Goal: Task Accomplishment & Management: Complete application form

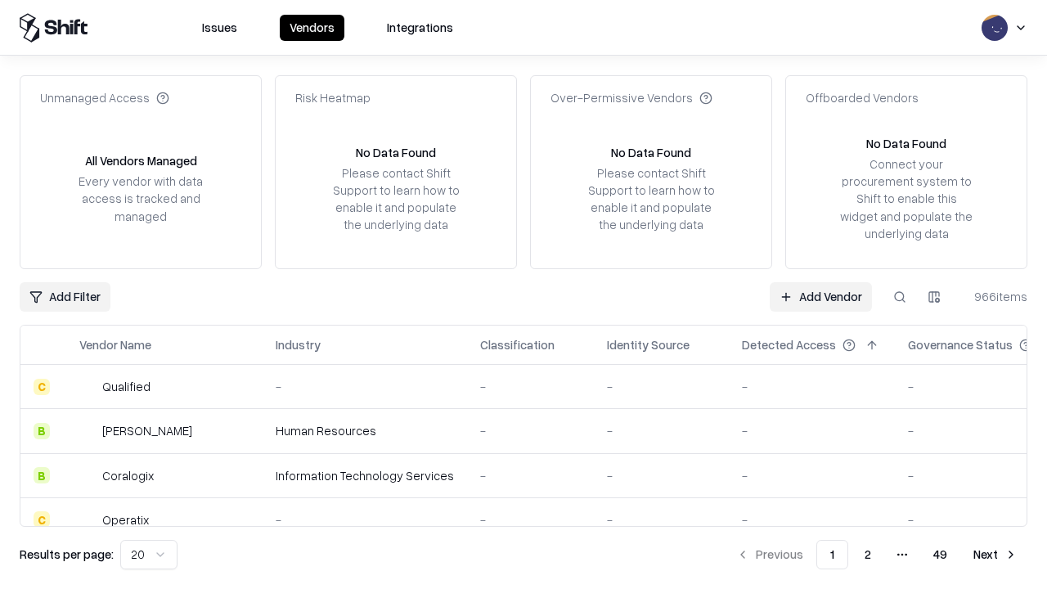
click at [820, 296] on link "Add Vendor" at bounding box center [821, 296] width 102 height 29
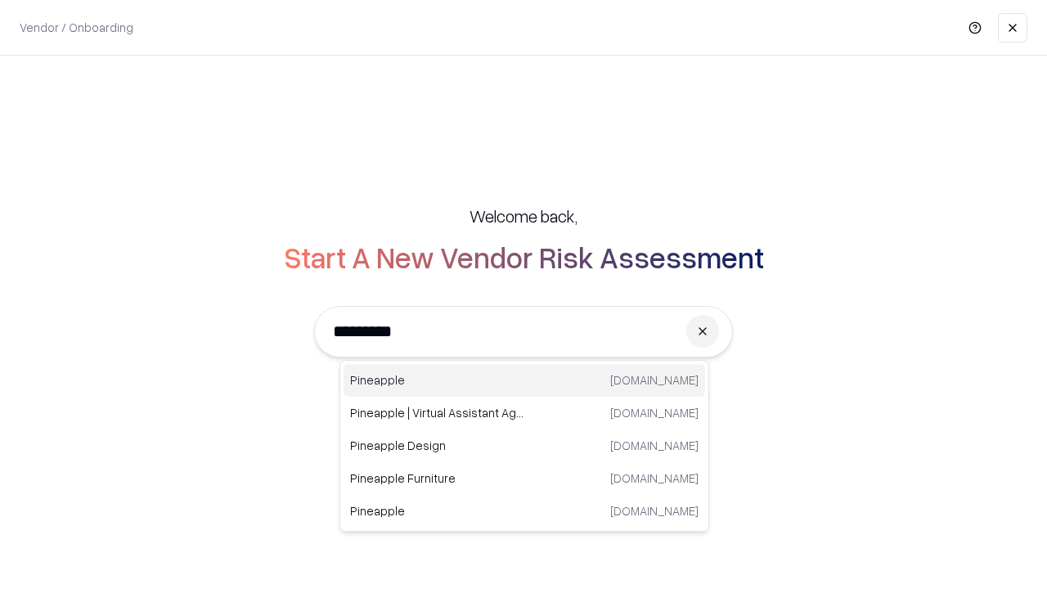
click at [524, 380] on div "Pineapple [DOMAIN_NAME]" at bounding box center [523, 380] width 361 height 33
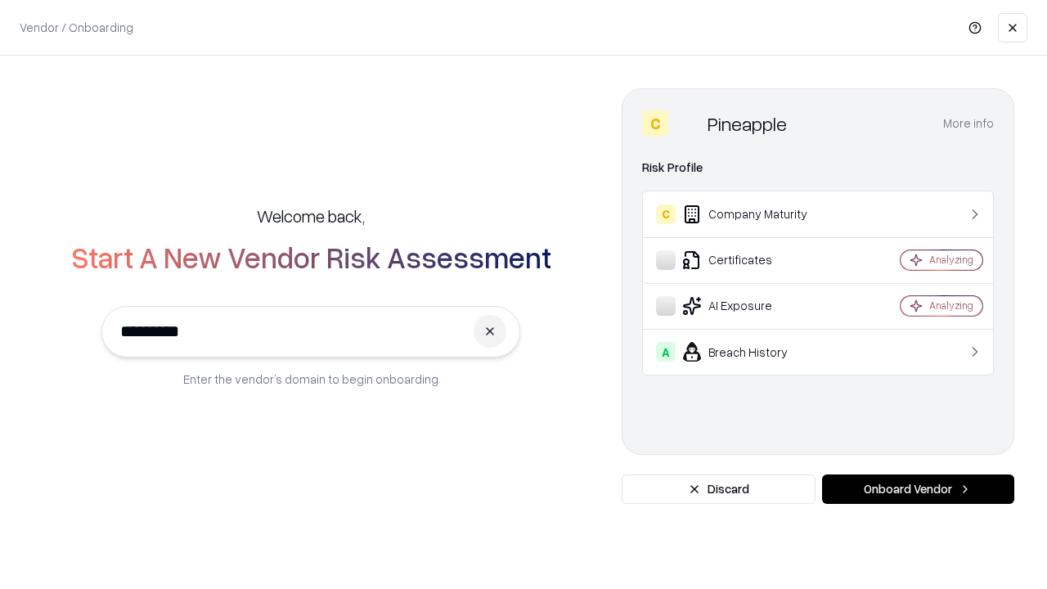
type input "*********"
click at [918, 489] on button "Onboard Vendor" at bounding box center [918, 488] width 192 height 29
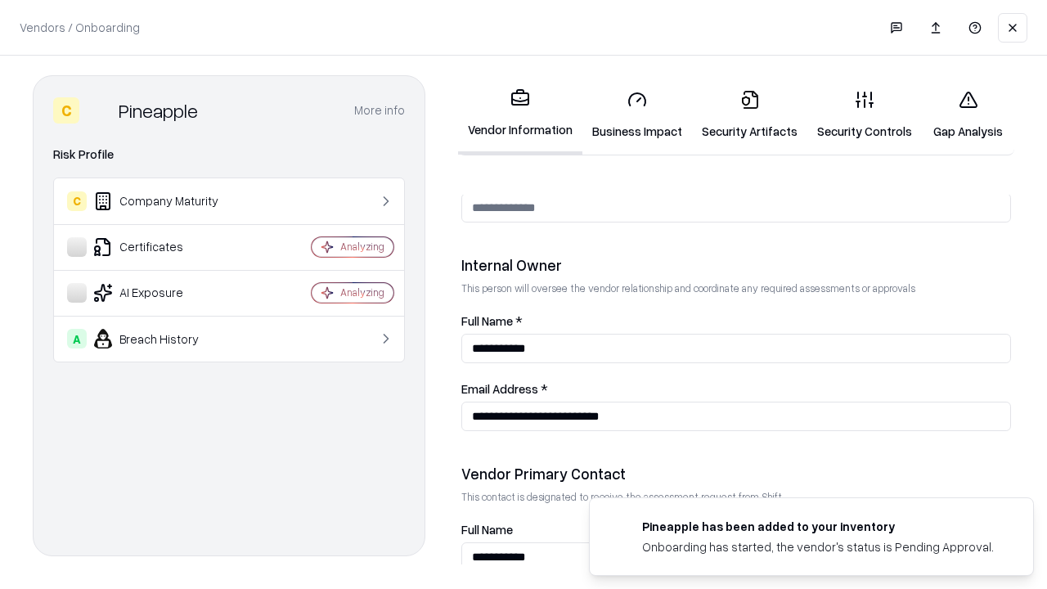
scroll to position [847, 0]
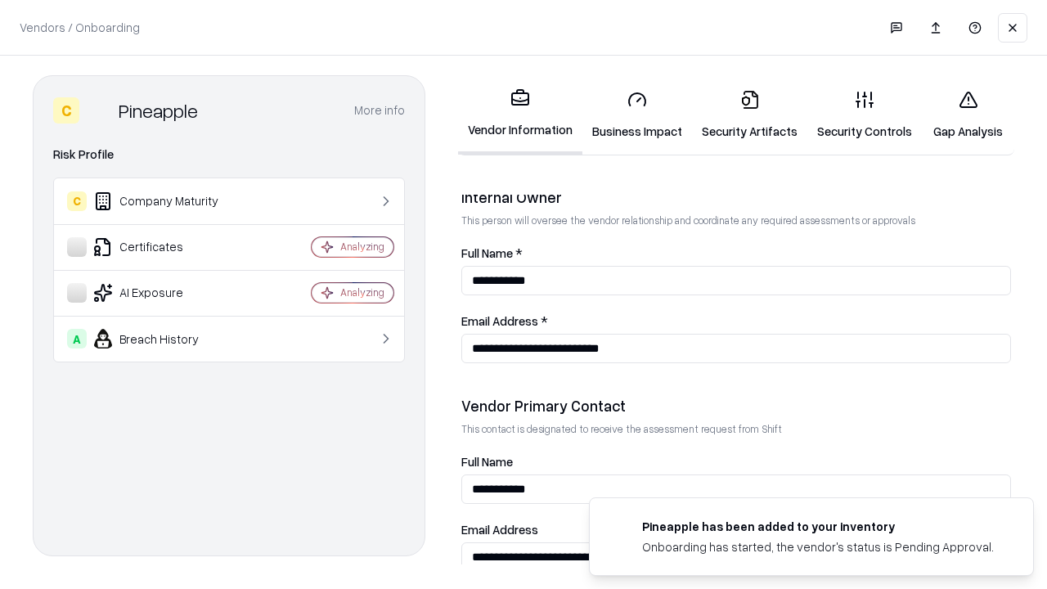
click at [749, 114] on link "Security Artifacts" at bounding box center [749, 115] width 115 height 76
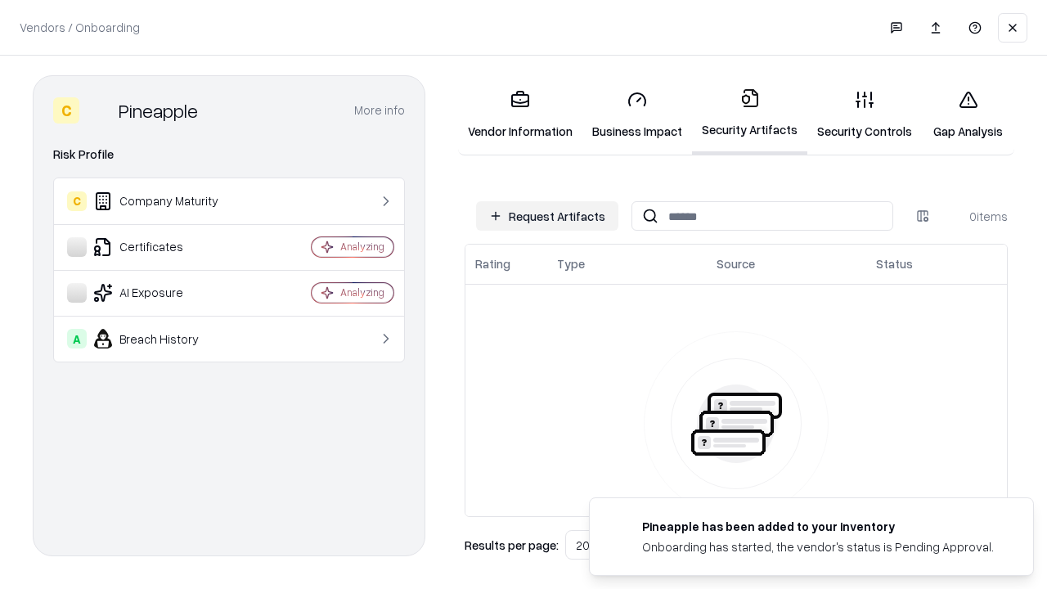
click at [547, 216] on button "Request Artifacts" at bounding box center [547, 215] width 142 height 29
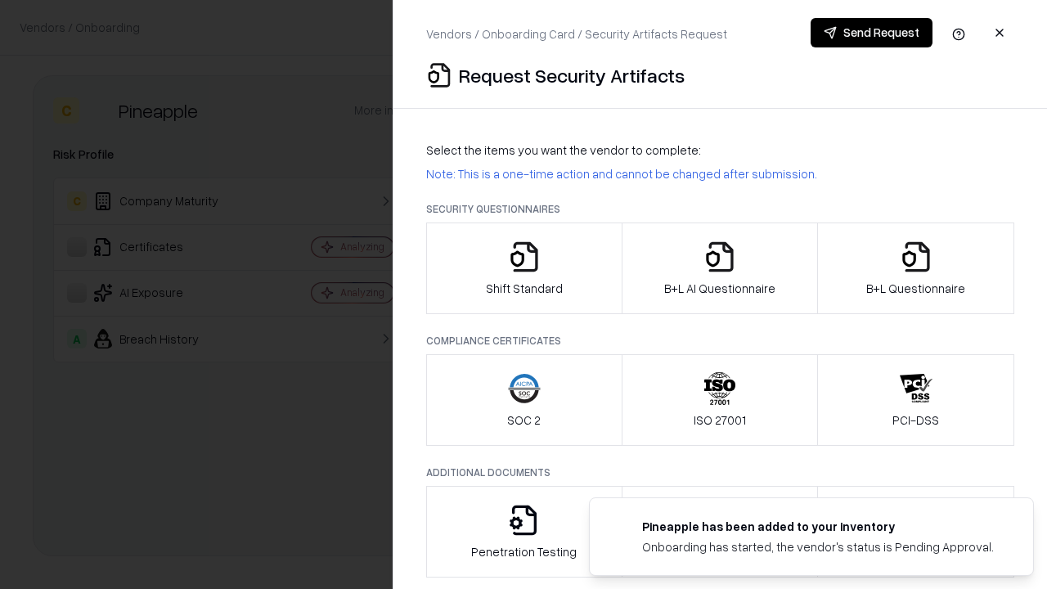
click at [915, 268] on icon "button" at bounding box center [916, 256] width 33 height 33
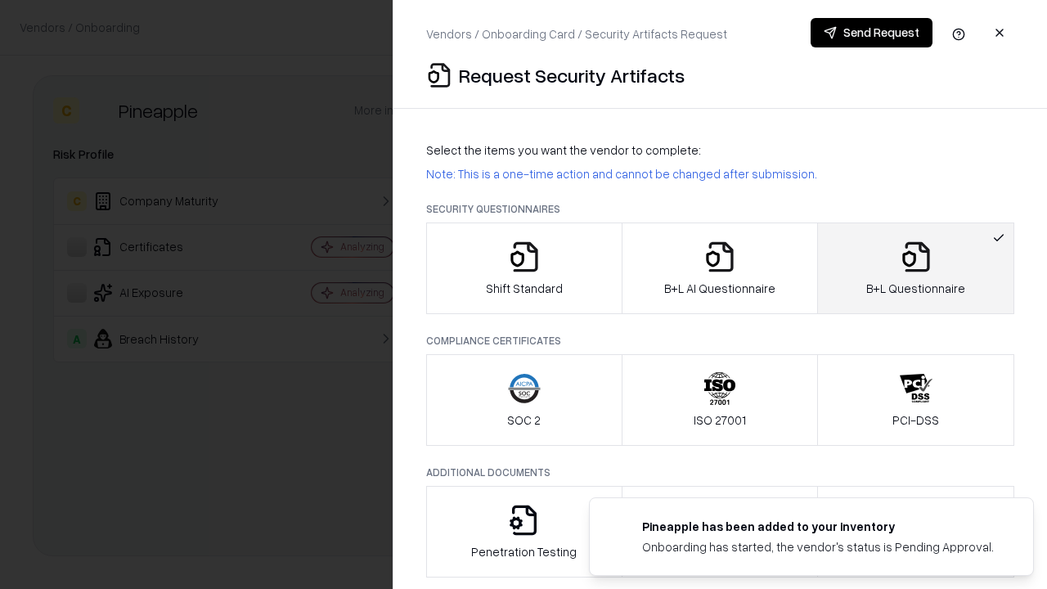
click at [719, 268] on icon "button" at bounding box center [719, 256] width 33 height 33
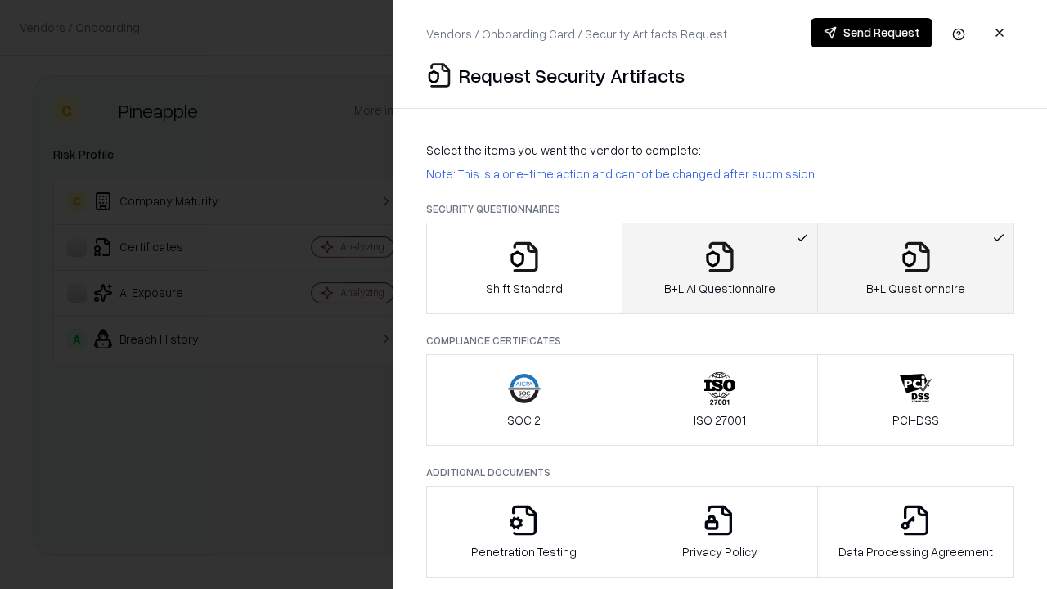
click at [871, 33] on button "Send Request" at bounding box center [871, 32] width 122 height 29
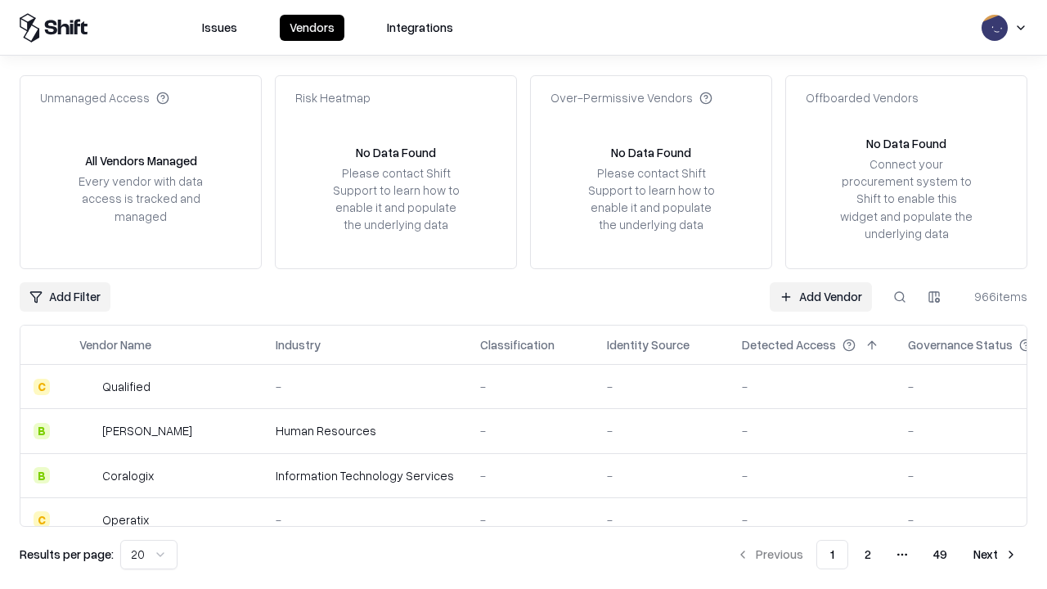
click at [900, 296] on button at bounding box center [899, 296] width 29 height 29
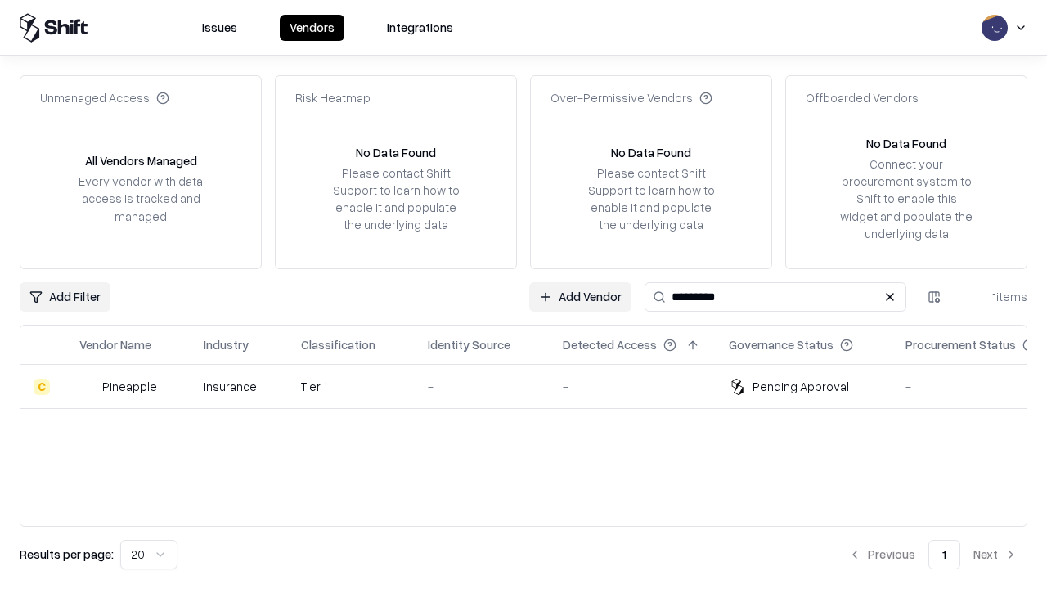
type input "*********"
click at [533, 386] on div "-" at bounding box center [482, 386] width 109 height 17
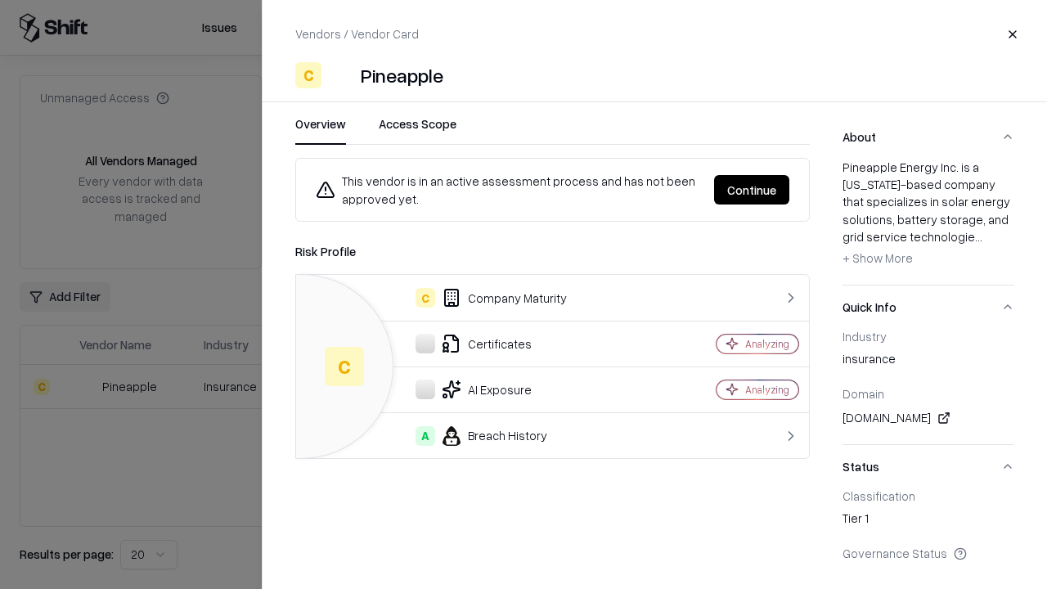
click at [752, 190] on button "Continue" at bounding box center [751, 189] width 75 height 29
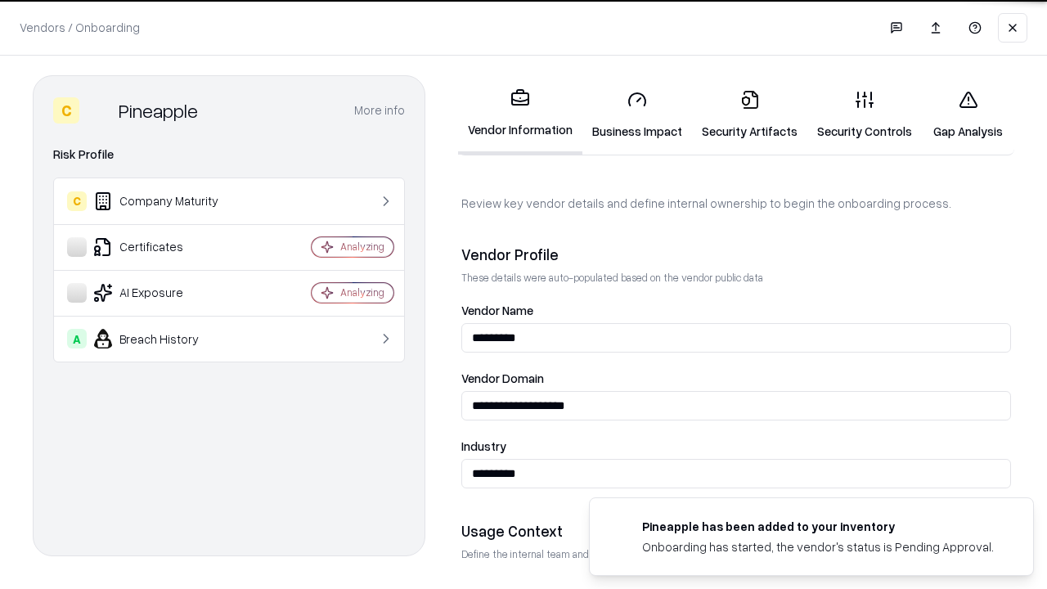
click at [749, 114] on link "Security Artifacts" at bounding box center [749, 115] width 115 height 76
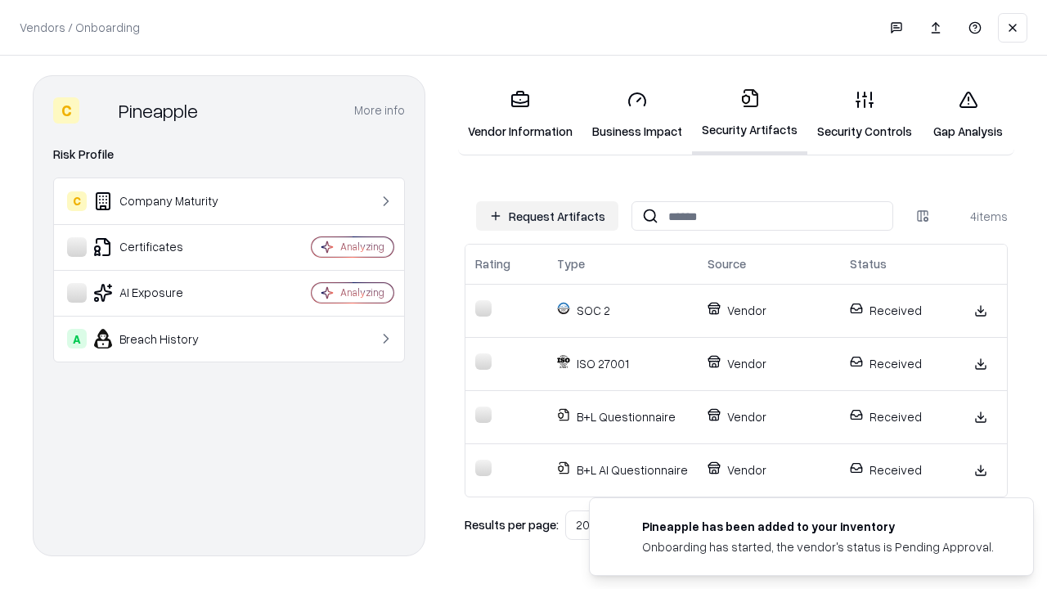
click at [967, 114] on link "Gap Analysis" at bounding box center [968, 115] width 92 height 76
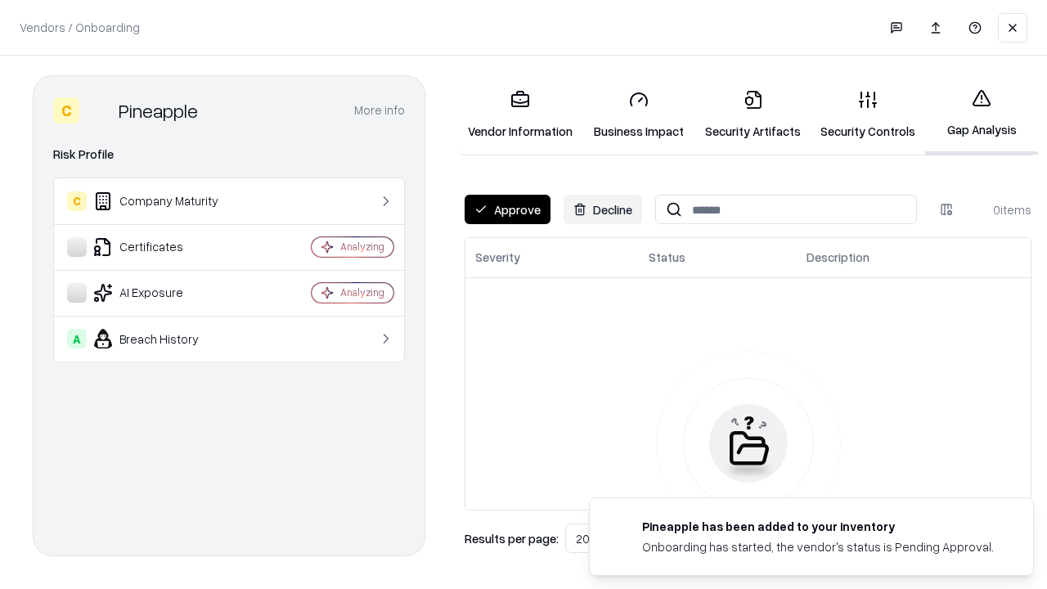
click at [507, 209] on button "Approve" at bounding box center [508, 209] width 86 height 29
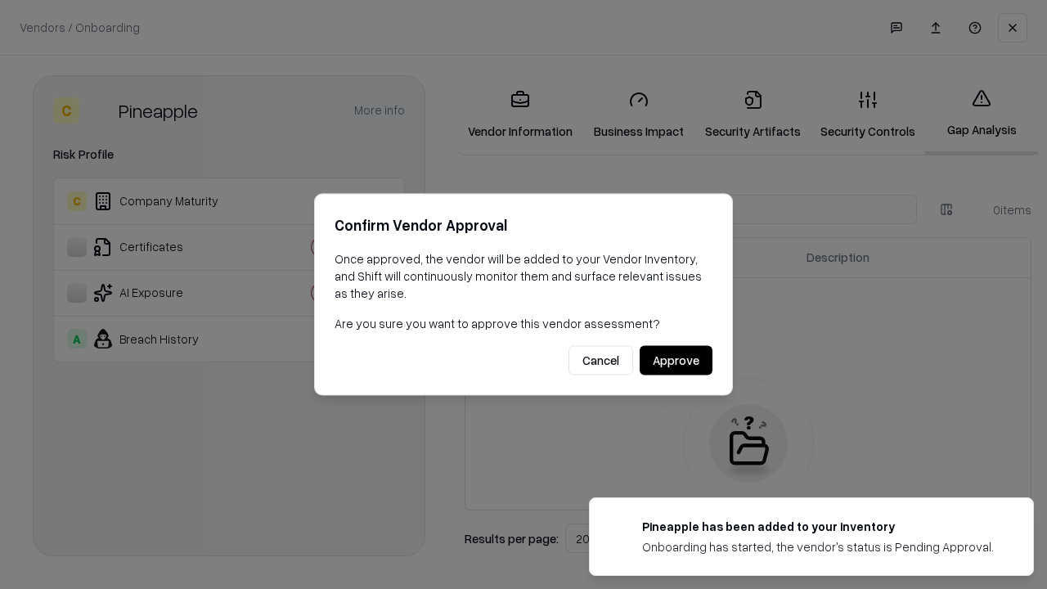
click at [675, 360] on button "Approve" at bounding box center [676, 360] width 73 height 29
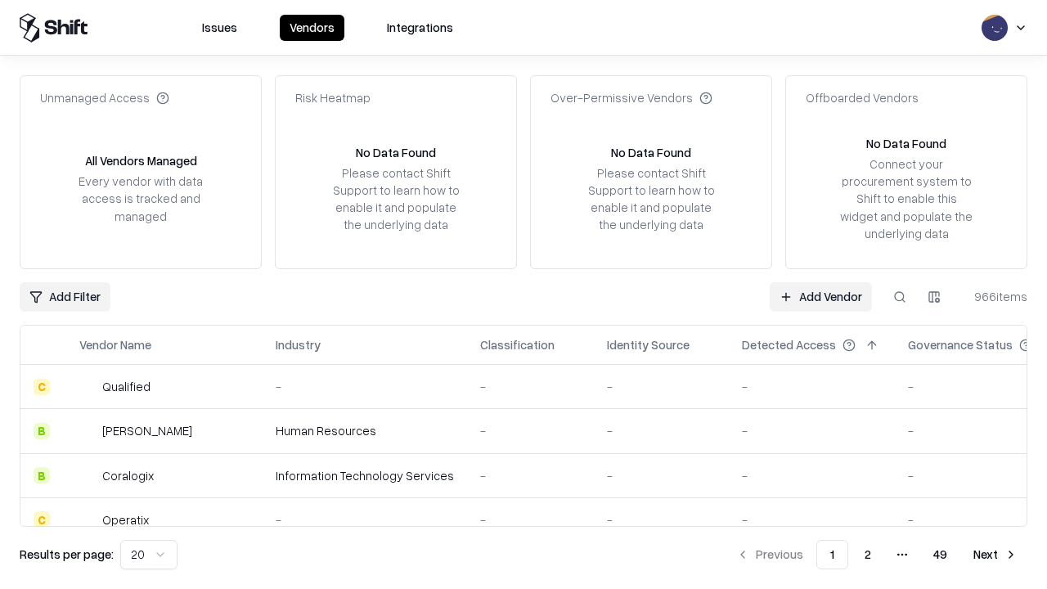
type input "*********"
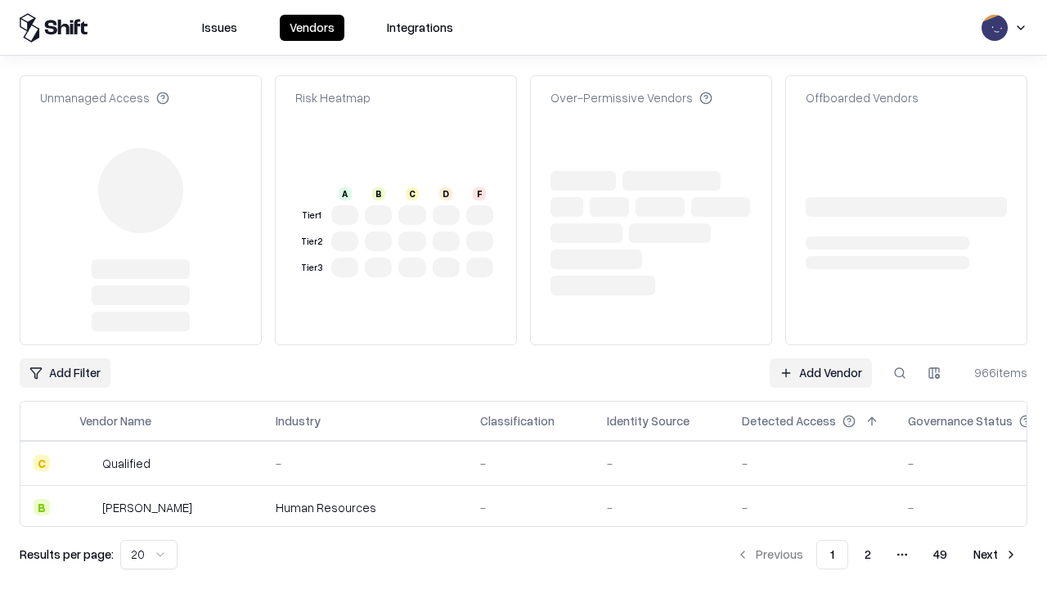
click at [820, 358] on link "Add Vendor" at bounding box center [821, 372] width 102 height 29
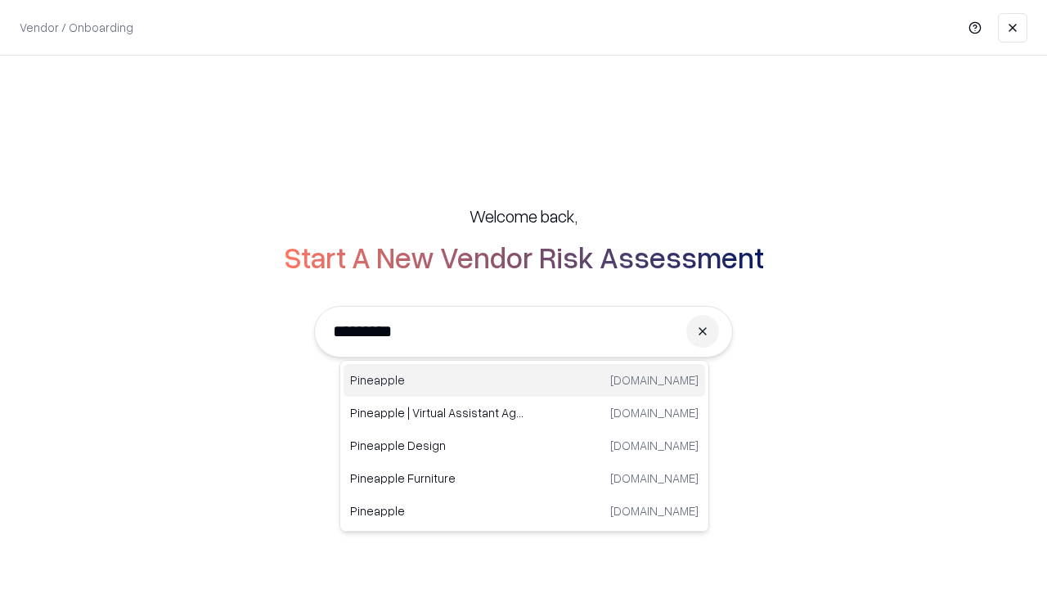
click at [524, 380] on div "Pineapple [DOMAIN_NAME]" at bounding box center [523, 380] width 361 height 33
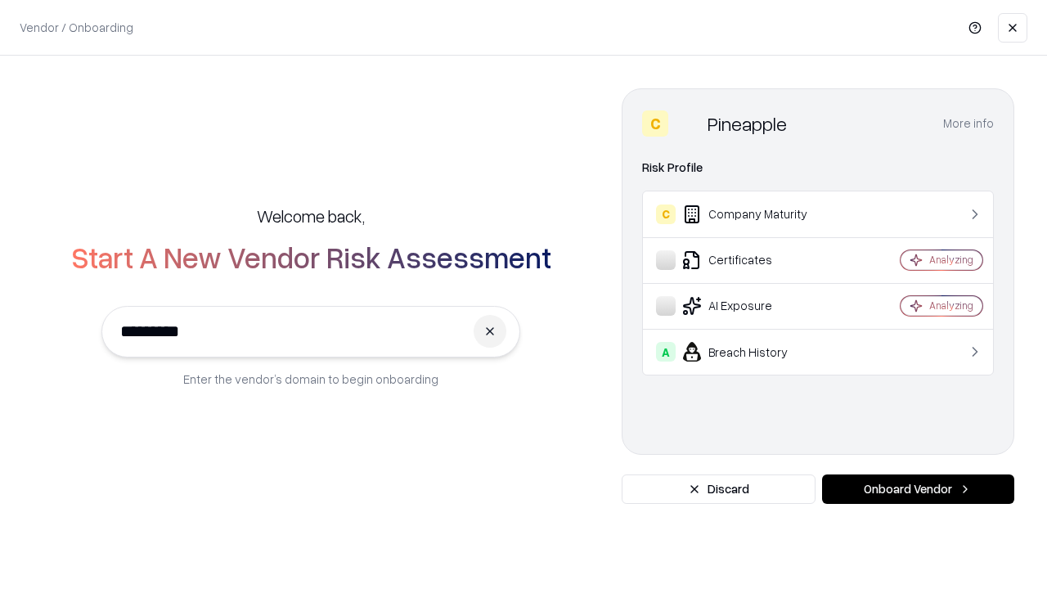
type input "*********"
click at [918, 489] on button "Onboard Vendor" at bounding box center [918, 488] width 192 height 29
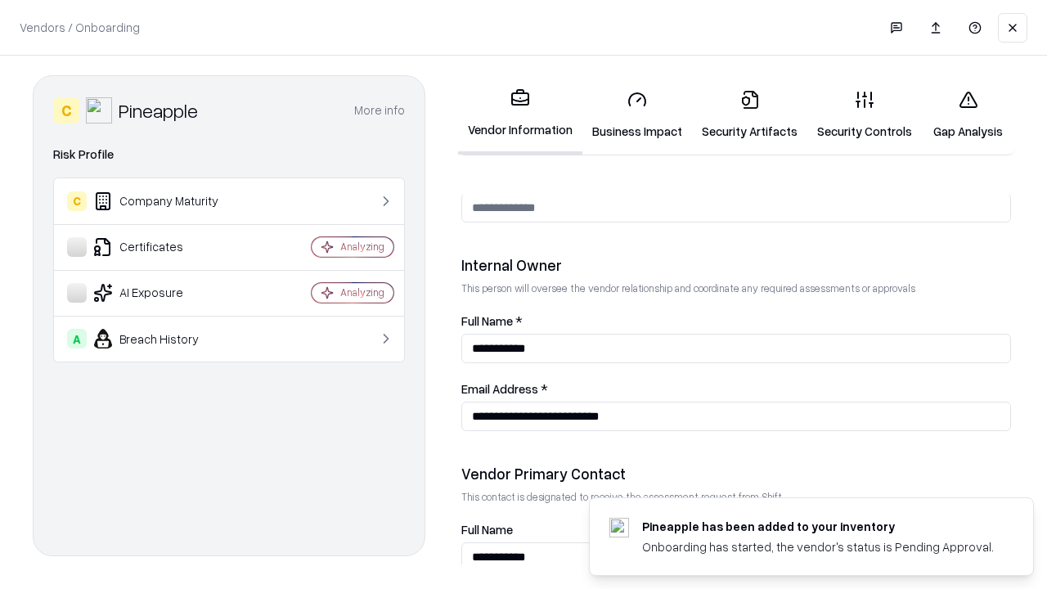
scroll to position [847, 0]
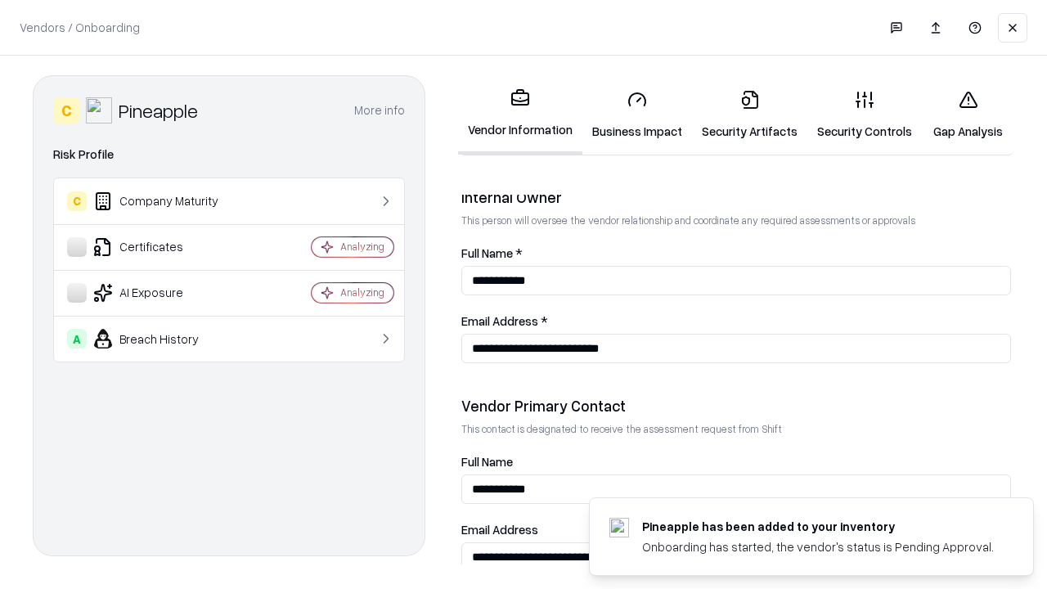
click at [967, 114] on link "Gap Analysis" at bounding box center [968, 115] width 92 height 76
